Goal: Contribute content

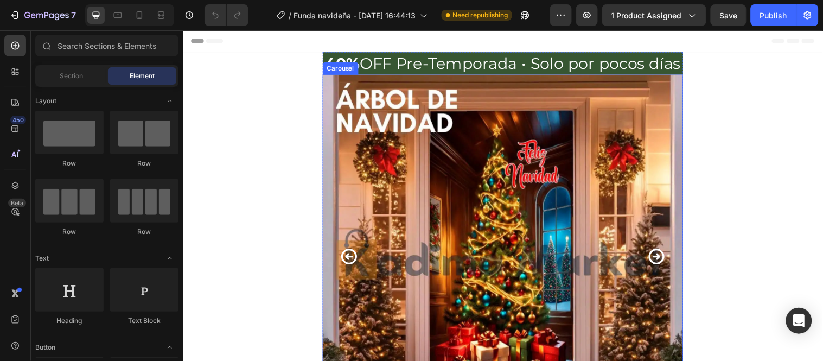
click at [662, 258] on icon "Carousel Next Arrow" at bounding box center [664, 260] width 16 height 16
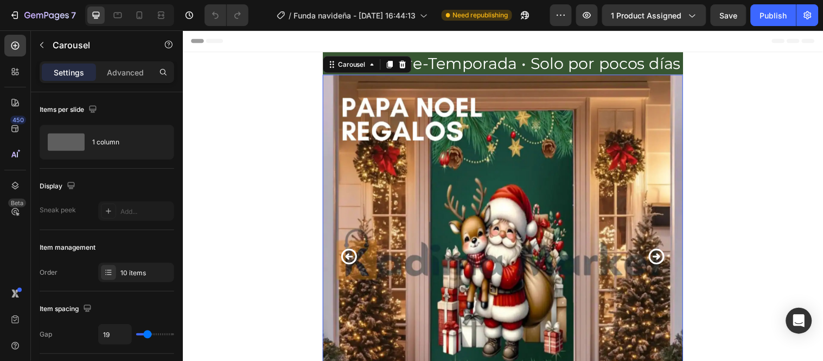
click at [662, 258] on icon "Carousel Next Arrow" at bounding box center [664, 260] width 16 height 16
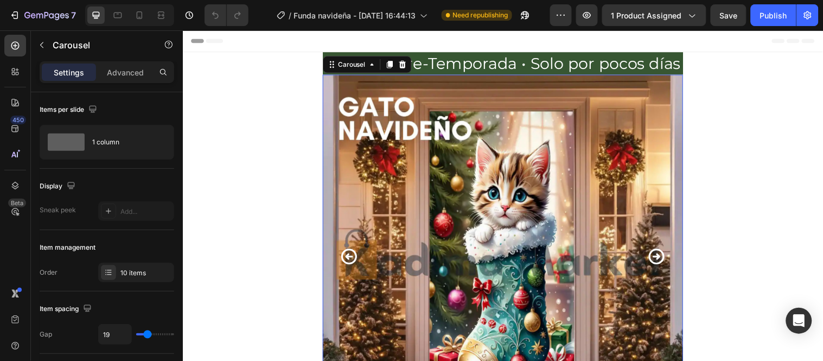
click at [342, 266] on icon "Carousel Back Arrow" at bounding box center [351, 259] width 19 height 19
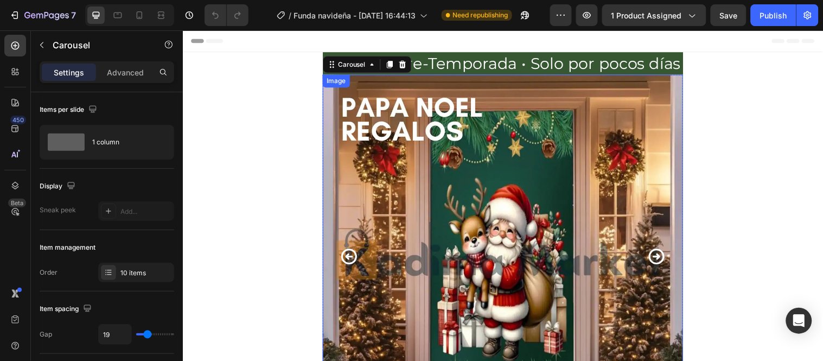
click at [515, 212] on img at bounding box center [508, 258] width 366 height 366
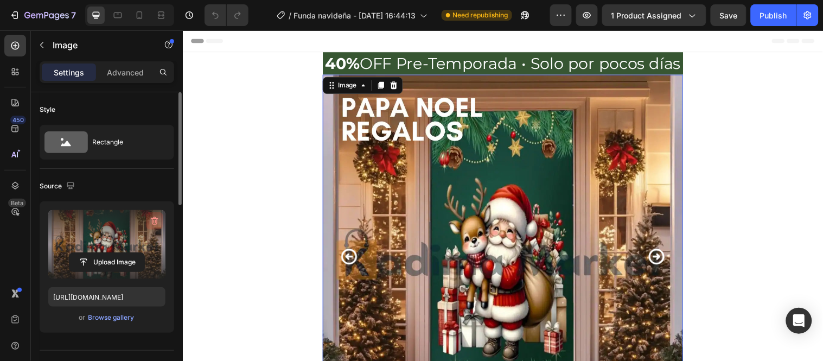
click at [153, 218] on icon "button" at bounding box center [154, 220] width 11 height 11
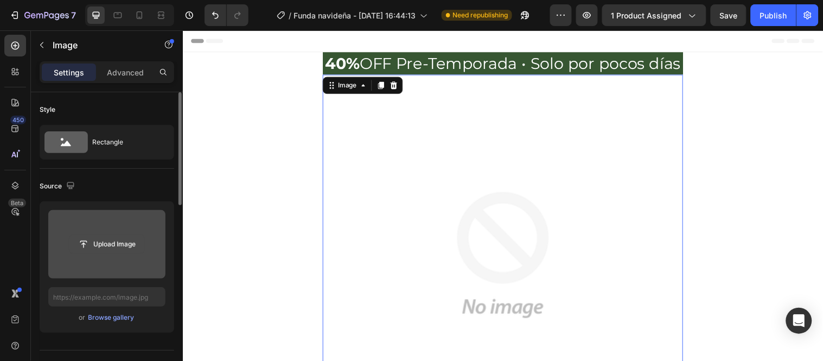
click at [114, 246] on input "file" at bounding box center [106, 244] width 75 height 18
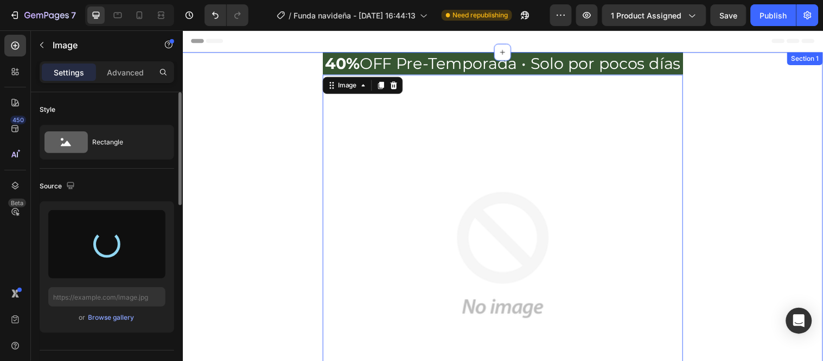
type input "[URL][DOMAIN_NAME]"
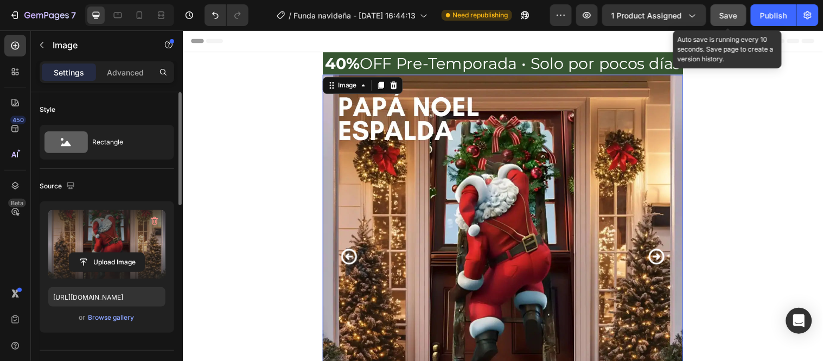
click at [724, 11] on span "Save" at bounding box center [729, 15] width 18 height 9
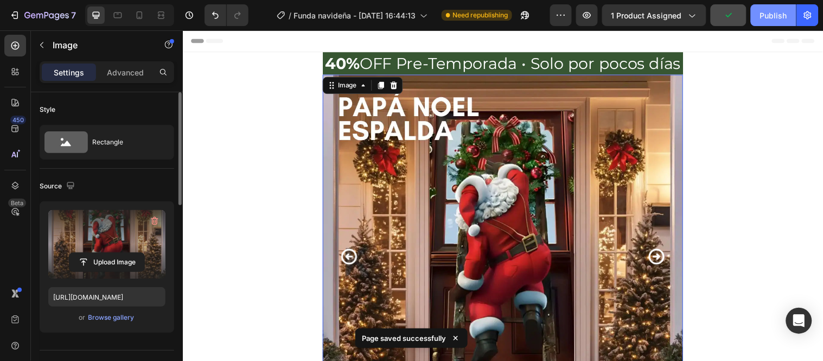
click at [772, 15] on div "Publish" at bounding box center [773, 15] width 27 height 11
